Goal: Task Accomplishment & Management: Use online tool/utility

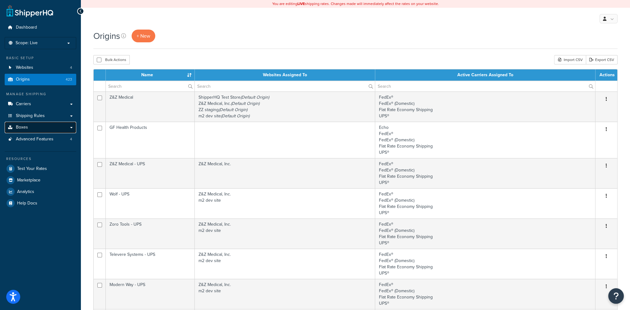
click at [26, 127] on span "Boxes" at bounding box center [22, 127] width 12 height 5
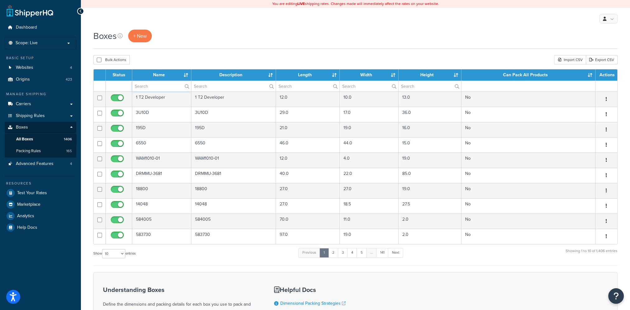
click at [158, 86] on input "text" at bounding box center [161, 86] width 59 height 11
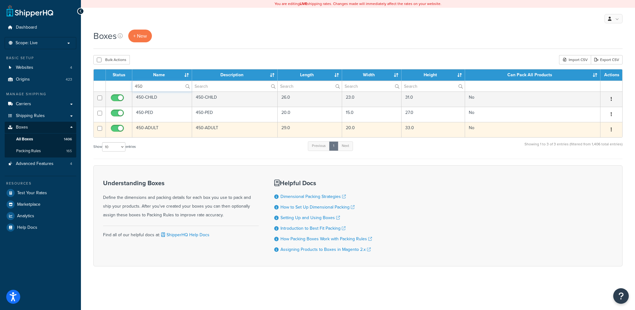
type input "450"
click at [610, 127] on button "button" at bounding box center [611, 130] width 9 height 10
click at [587, 139] on link "Edit" at bounding box center [590, 141] width 49 height 13
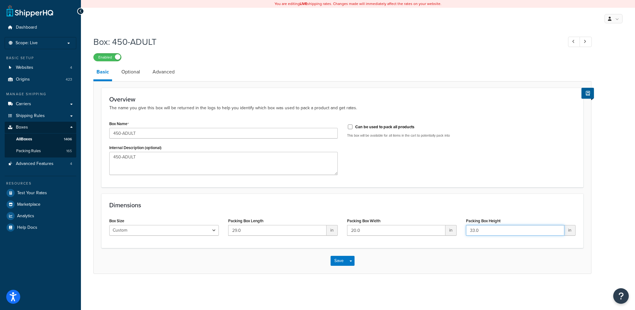
drag, startPoint x: 486, startPoint y: 229, endPoint x: 438, endPoint y: 224, distance: 47.8
click at [438, 224] on div "Box Size Custom USPS Small Flat Box USPS Medium Flat Box USPS Large Flat Box US…" at bounding box center [342, 228] width 475 height 24
type input "32"
click at [339, 260] on button "Save" at bounding box center [338, 261] width 17 height 10
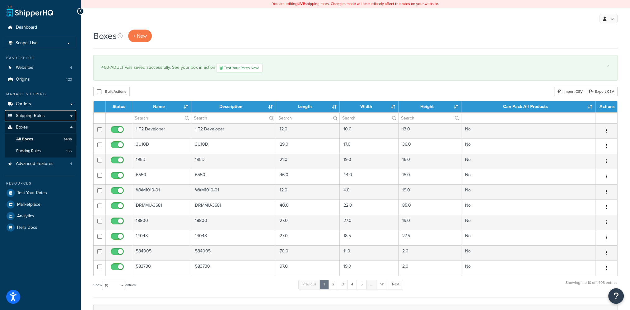
click at [26, 114] on span "Shipping Rules" at bounding box center [30, 115] width 29 height 5
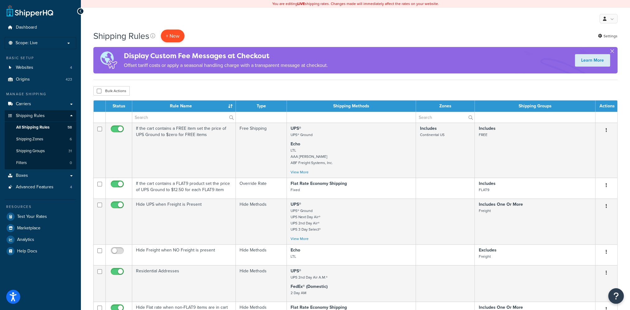
click at [173, 36] on p "+ New" at bounding box center [173, 36] width 24 height 13
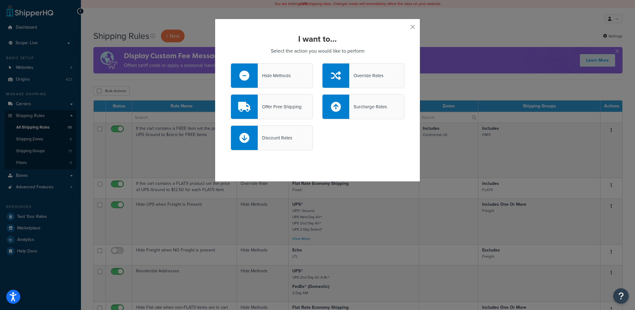
click at [363, 109] on div "Surcharge Rates" at bounding box center [368, 106] width 38 height 9
click at [0, 0] on input "Surcharge Rates" at bounding box center [0, 0] width 0 height 0
select select "CART"
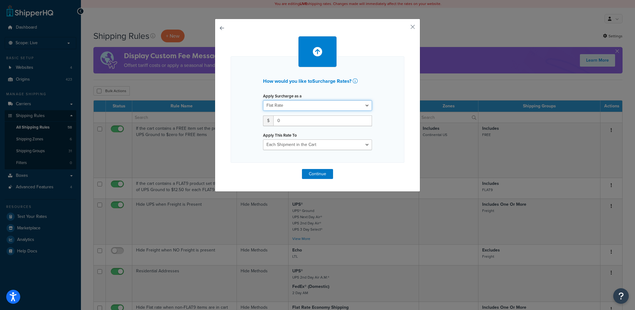
click at [363, 105] on select "Flat Rate Percentage Flat Rate & Percentage" at bounding box center [317, 105] width 109 height 11
select select "PERCENTAGE"
click at [263, 100] on select "Flat Rate Percentage Flat Rate & Percentage" at bounding box center [317, 105] width 109 height 11
click at [359, 119] on select "Shipping Price Order Value" at bounding box center [347, 120] width 50 height 11
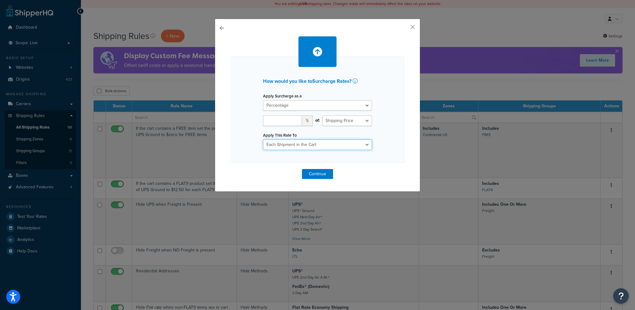
click at [318, 145] on select "Entire Cart Each Shipment in the Cart Each Origin in the Cart Each Shipping Gro…" at bounding box center [317, 144] width 109 height 11
click at [404, 28] on button "button" at bounding box center [404, 29] width 2 height 2
